Goal: Task Accomplishment & Management: Manage account settings

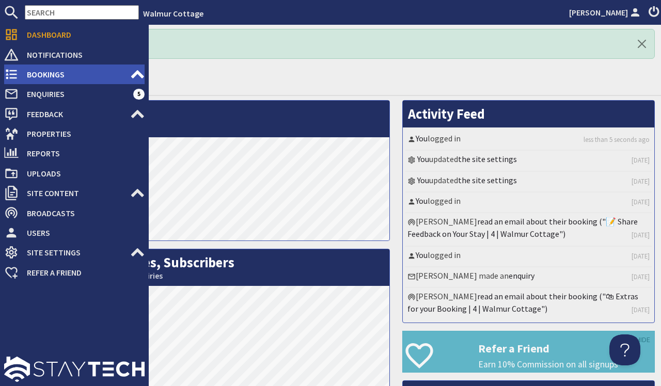
click at [51, 77] on span "Bookings" at bounding box center [75, 74] width 112 height 17
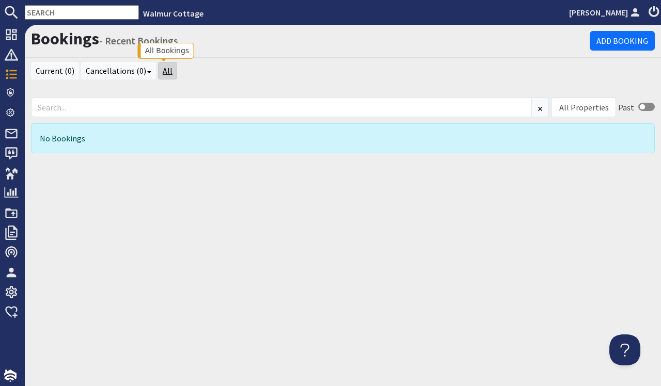
click at [162, 69] on link "All" at bounding box center [167, 71] width 19 height 18
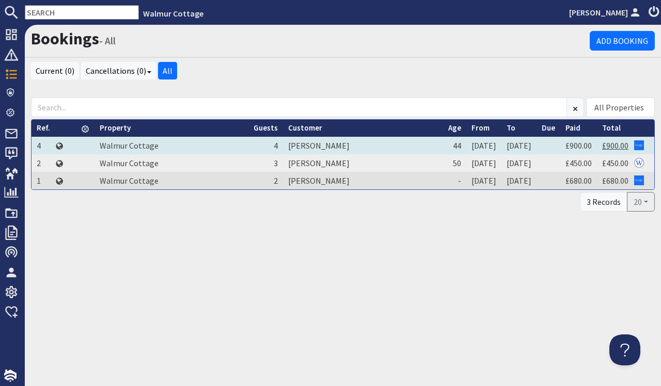
click at [623, 145] on link "£900.00" at bounding box center [615, 146] width 26 height 10
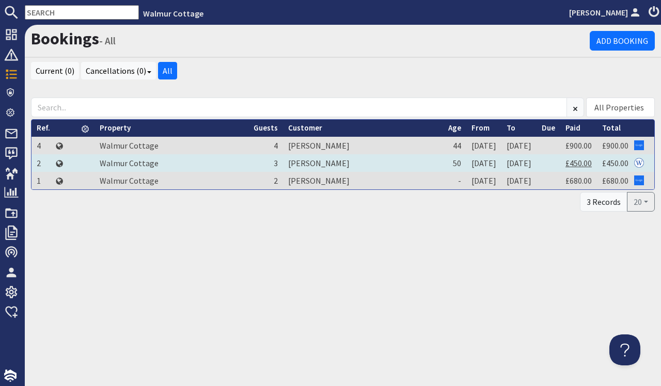
click at [580, 165] on link "£450.00" at bounding box center [579, 163] width 26 height 10
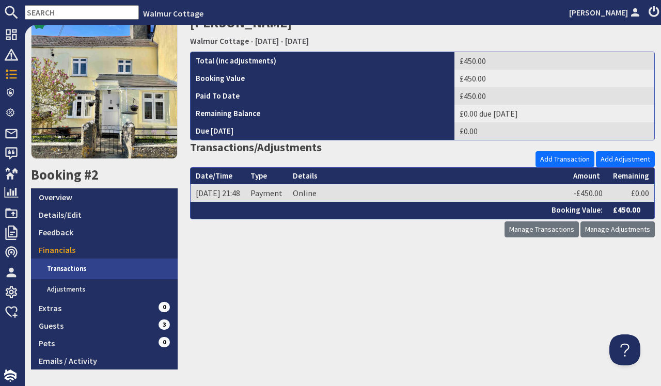
scroll to position [48, 0]
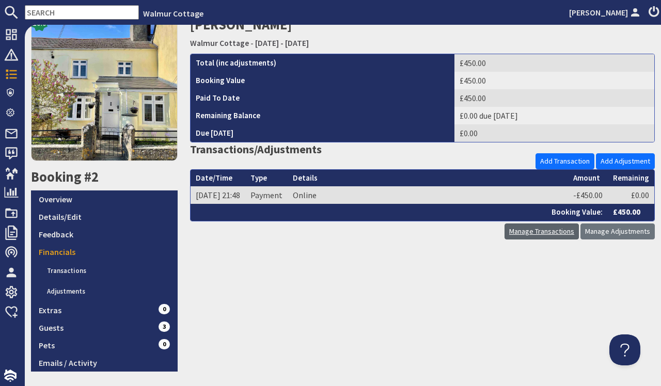
click at [556, 234] on link "Manage Transactions" at bounding box center [542, 232] width 74 height 16
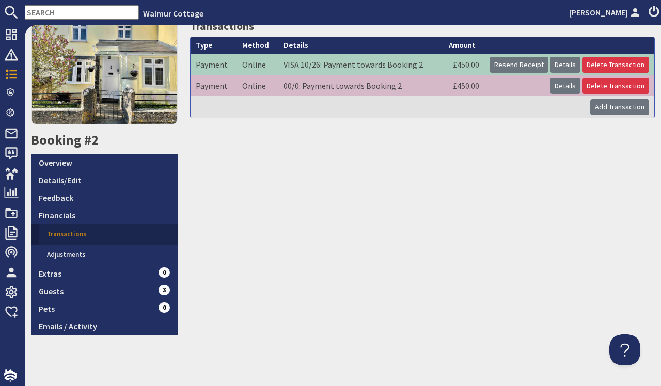
scroll to position [84, 0]
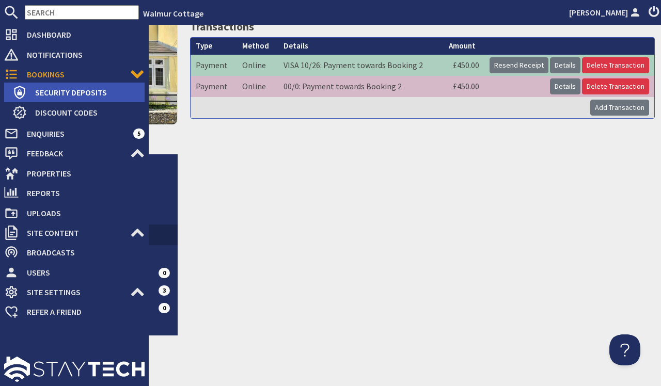
click at [69, 98] on span "Security Deposits" at bounding box center [86, 92] width 118 height 17
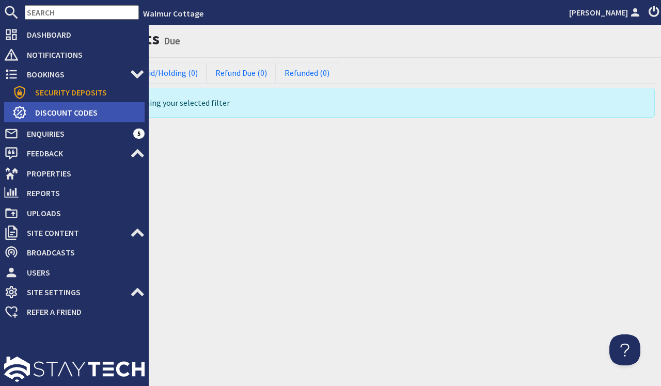
click at [68, 114] on span "Discount Codes" at bounding box center [86, 112] width 118 height 17
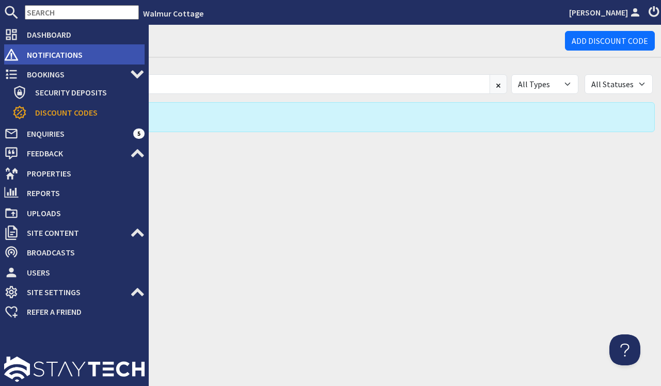
click at [53, 56] on span "Notifications" at bounding box center [82, 54] width 126 height 17
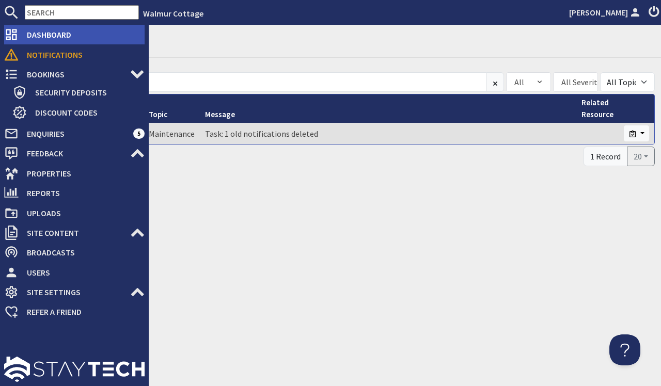
click at [54, 39] on span "Dashboard" at bounding box center [82, 34] width 126 height 17
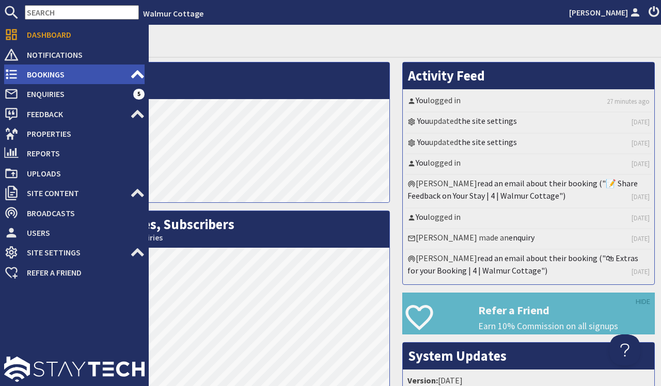
click at [56, 77] on span "Bookings" at bounding box center [75, 74] width 112 height 17
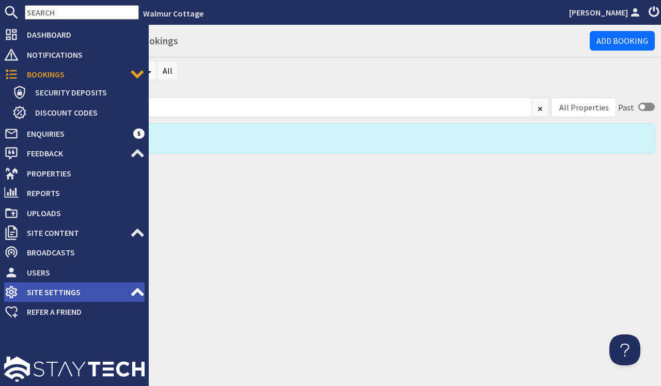
click at [135, 296] on icon at bounding box center [137, 292] width 14 height 14
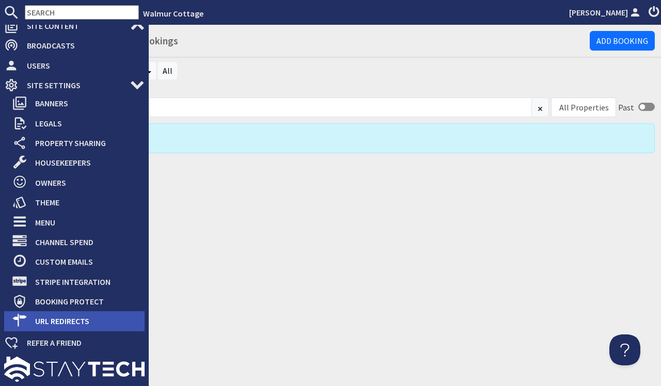
scroll to position [207, 0]
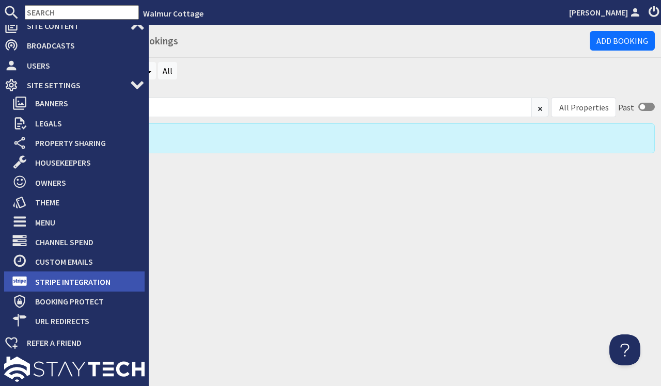
click at [85, 288] on span "Stripe Integration" at bounding box center [86, 282] width 118 height 17
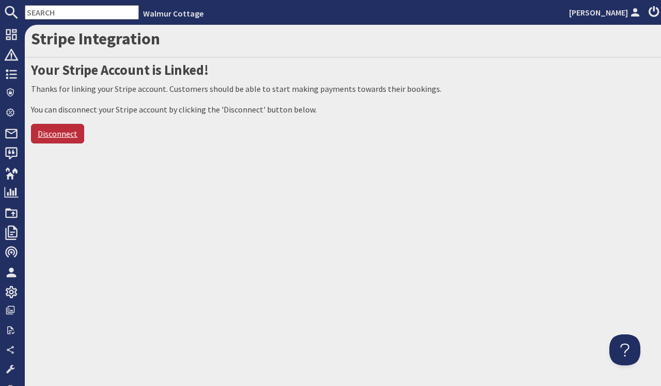
click at [70, 132] on link "Disconnect" at bounding box center [57, 134] width 53 height 20
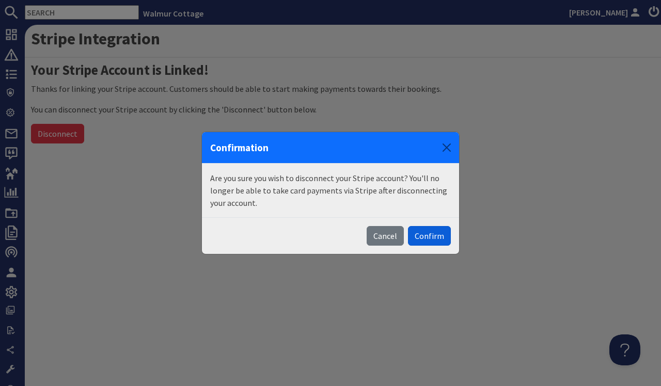
click at [441, 240] on button "Confirm" at bounding box center [429, 236] width 43 height 20
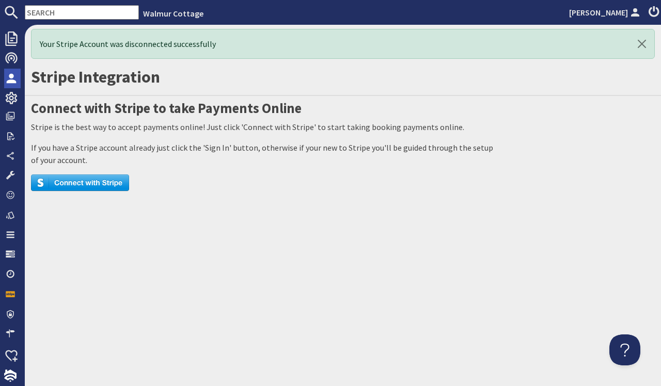
scroll to position [194, 0]
